Goal: Information Seeking & Learning: Learn about a topic

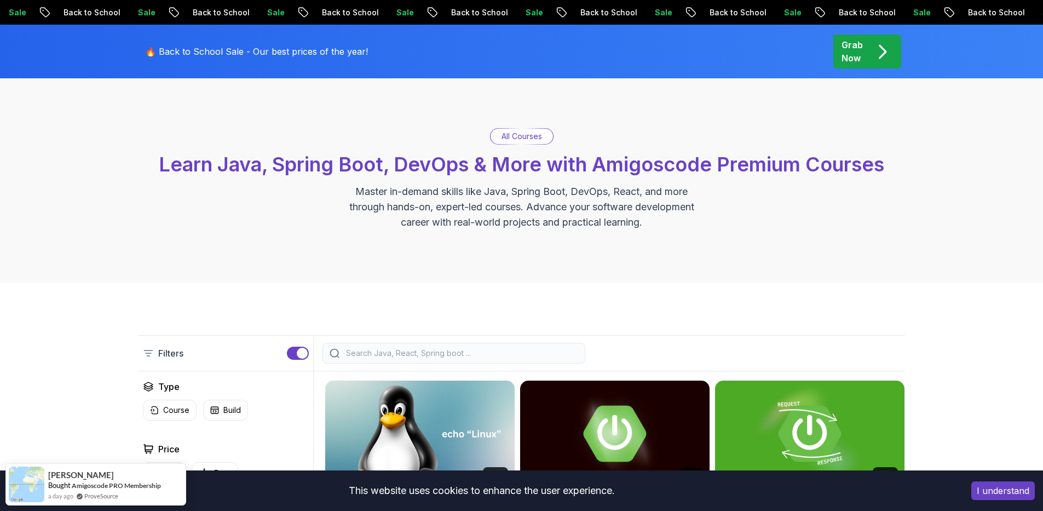
scroll to position [41, 0]
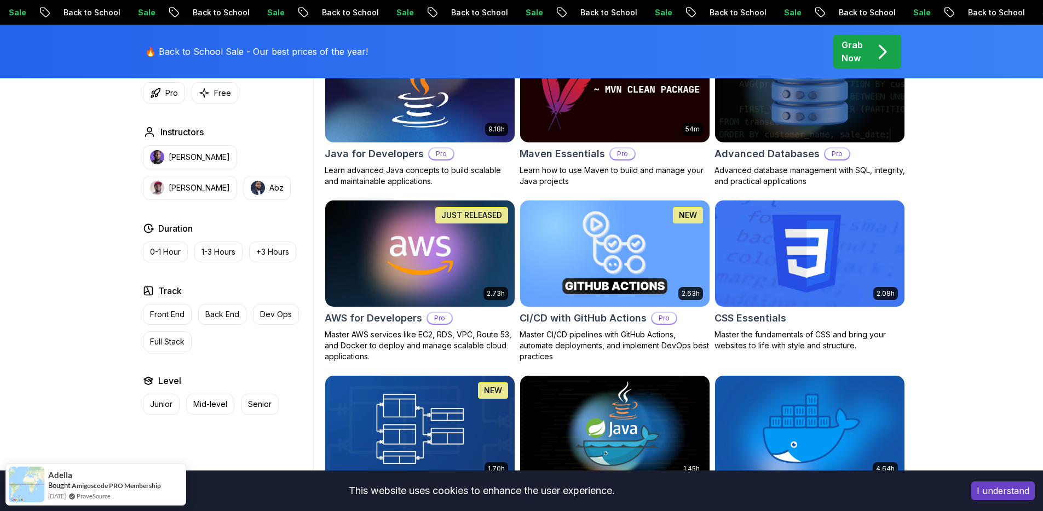
scroll to position [725, 0]
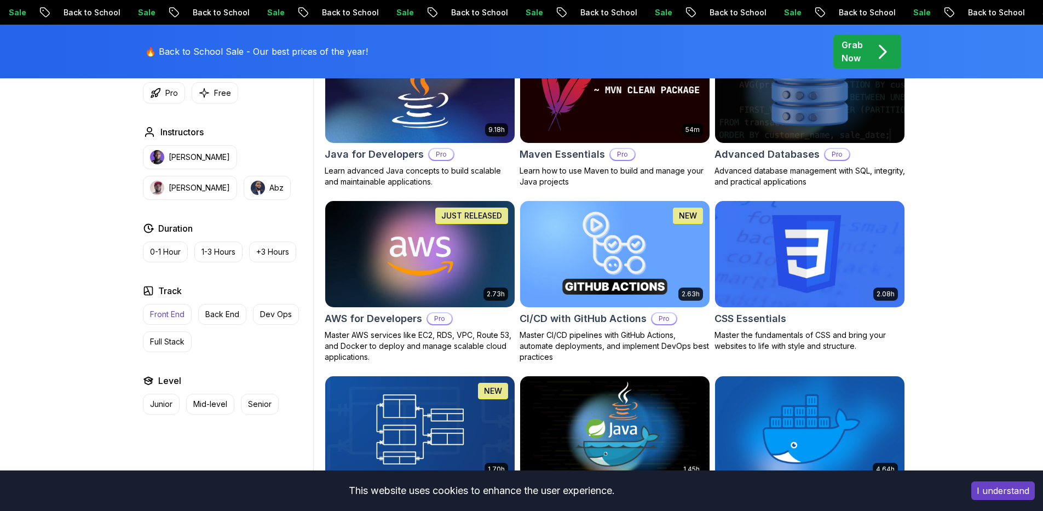
click at [162, 315] on p "Front End" at bounding box center [167, 314] width 35 height 11
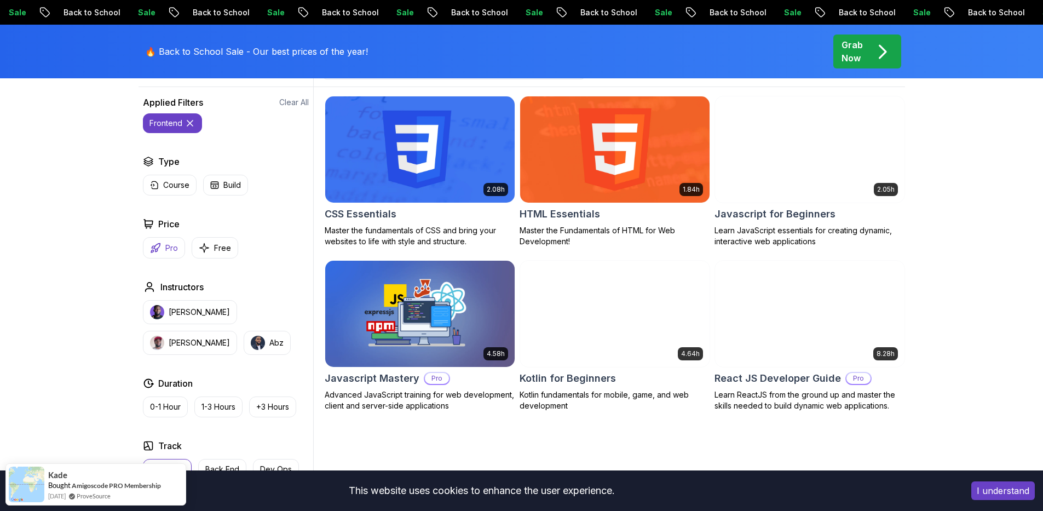
scroll to position [303, 0]
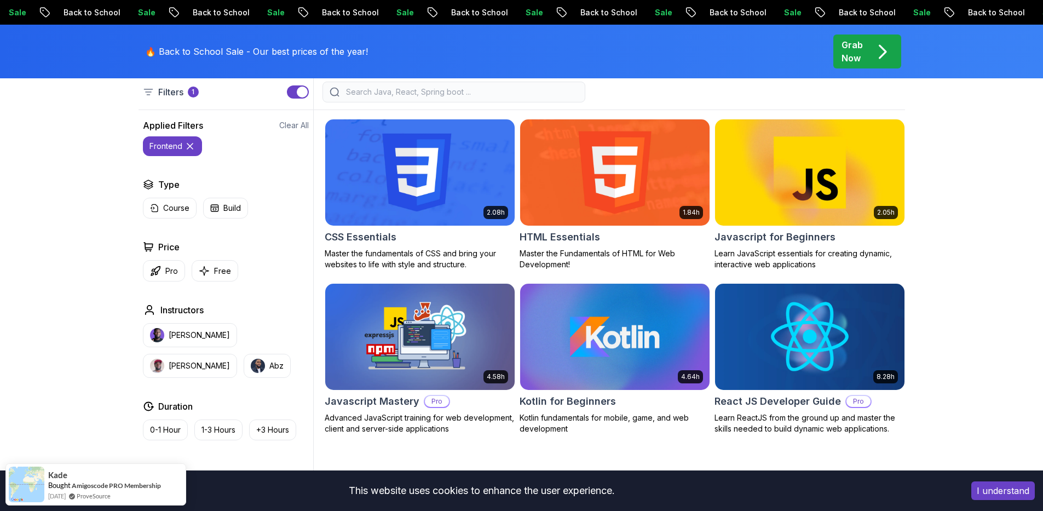
click at [187, 143] on icon at bounding box center [189, 145] width 5 height 5
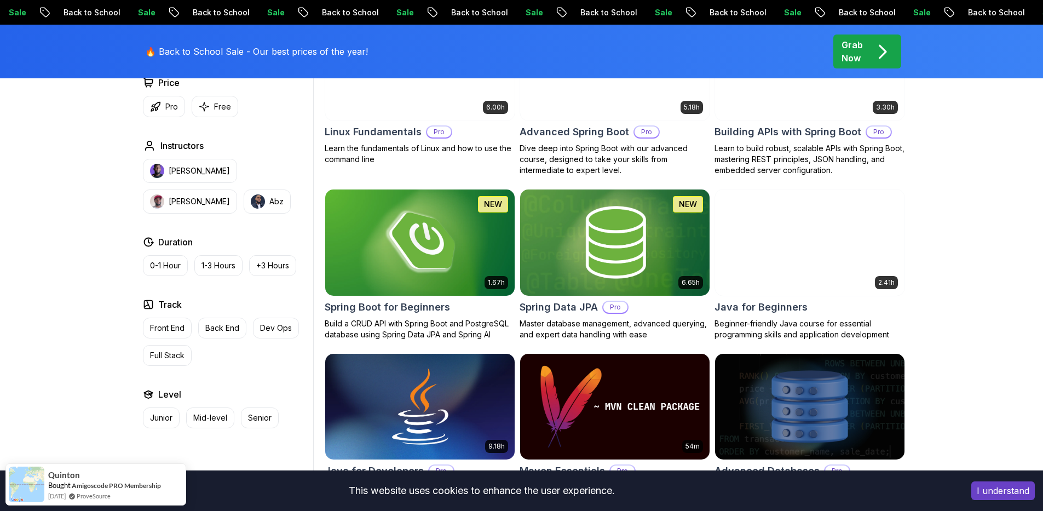
scroll to position [409, 0]
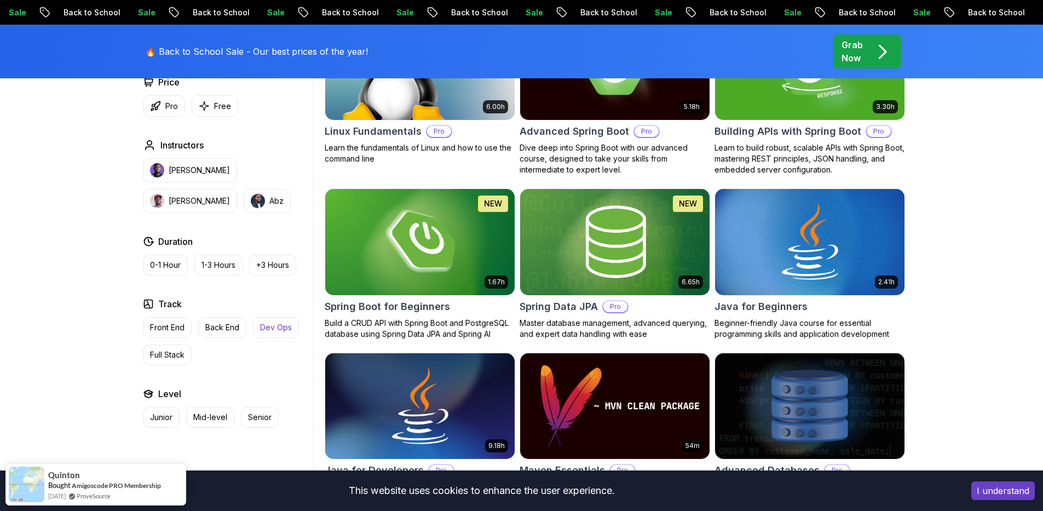
click at [266, 333] on button "Dev Ops" at bounding box center [276, 327] width 46 height 21
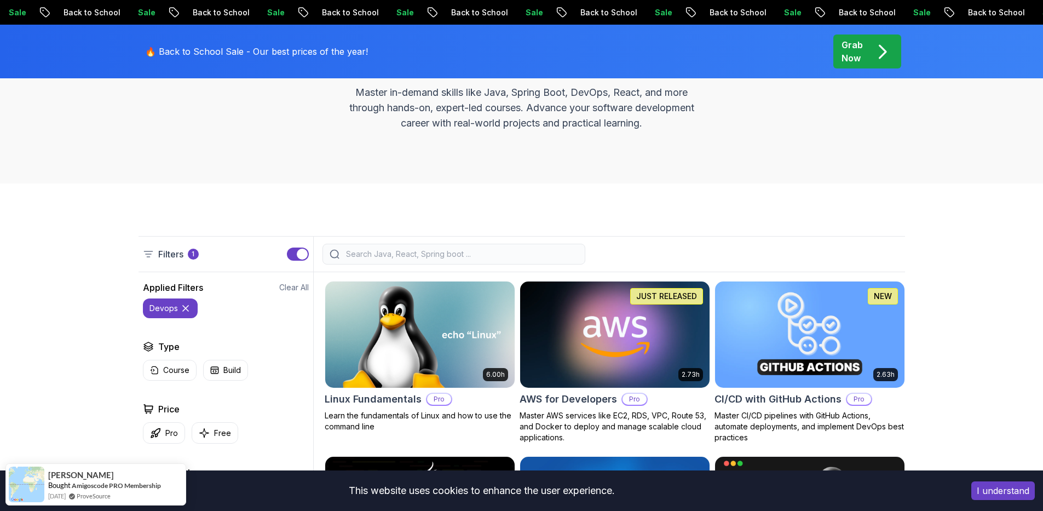
scroll to position [146, 0]
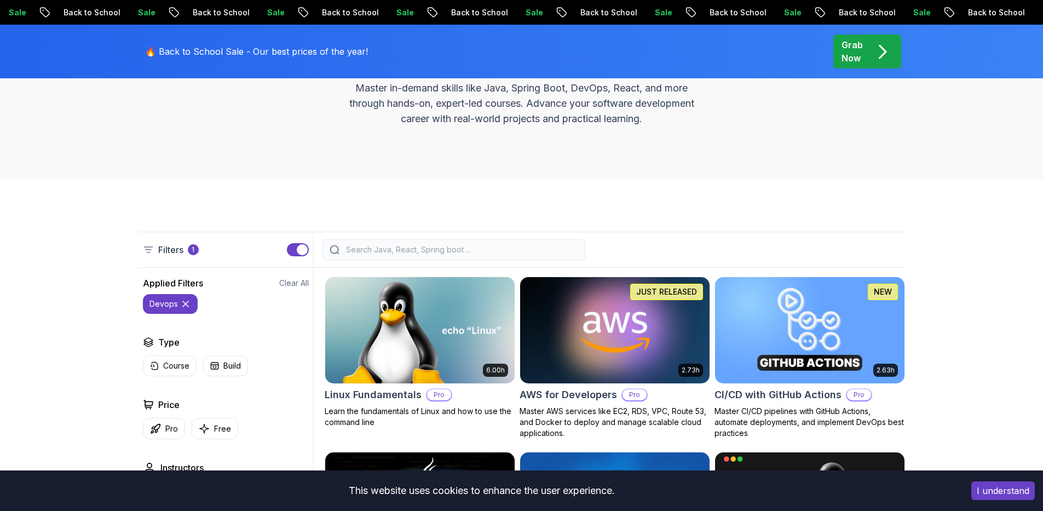
click at [584, 340] on img at bounding box center [614, 329] width 199 height 111
